Goal: Task Accomplishment & Management: Manage account settings

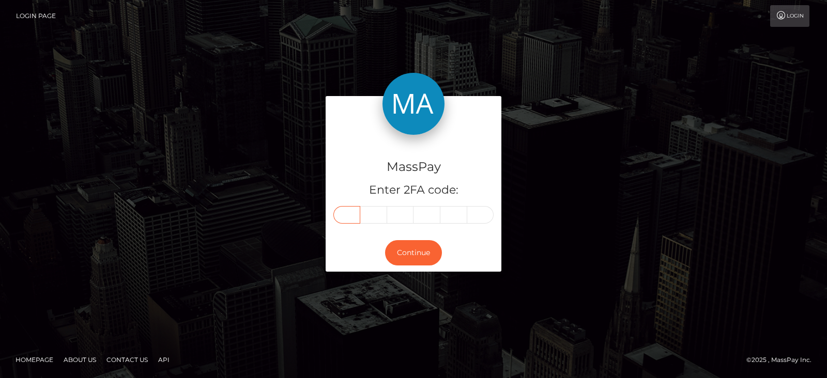
click at [345, 214] on input "text" at bounding box center [346, 215] width 27 height 18
paste input "4"
type input "4"
type input "5"
type input "4"
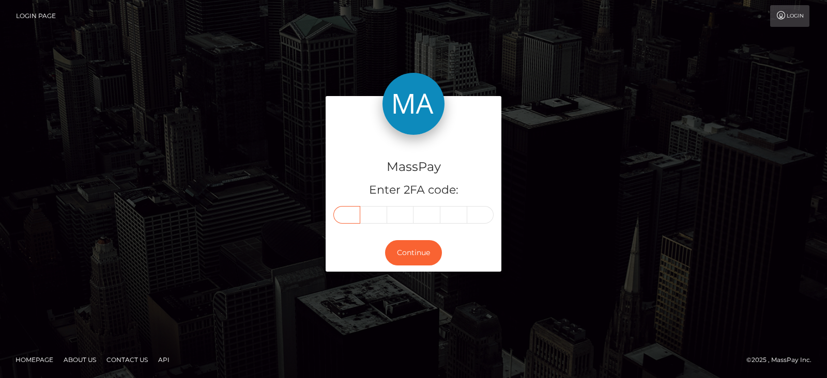
type input "3"
type input "4"
type input "8"
